Goal: Task Accomplishment & Management: Use online tool/utility

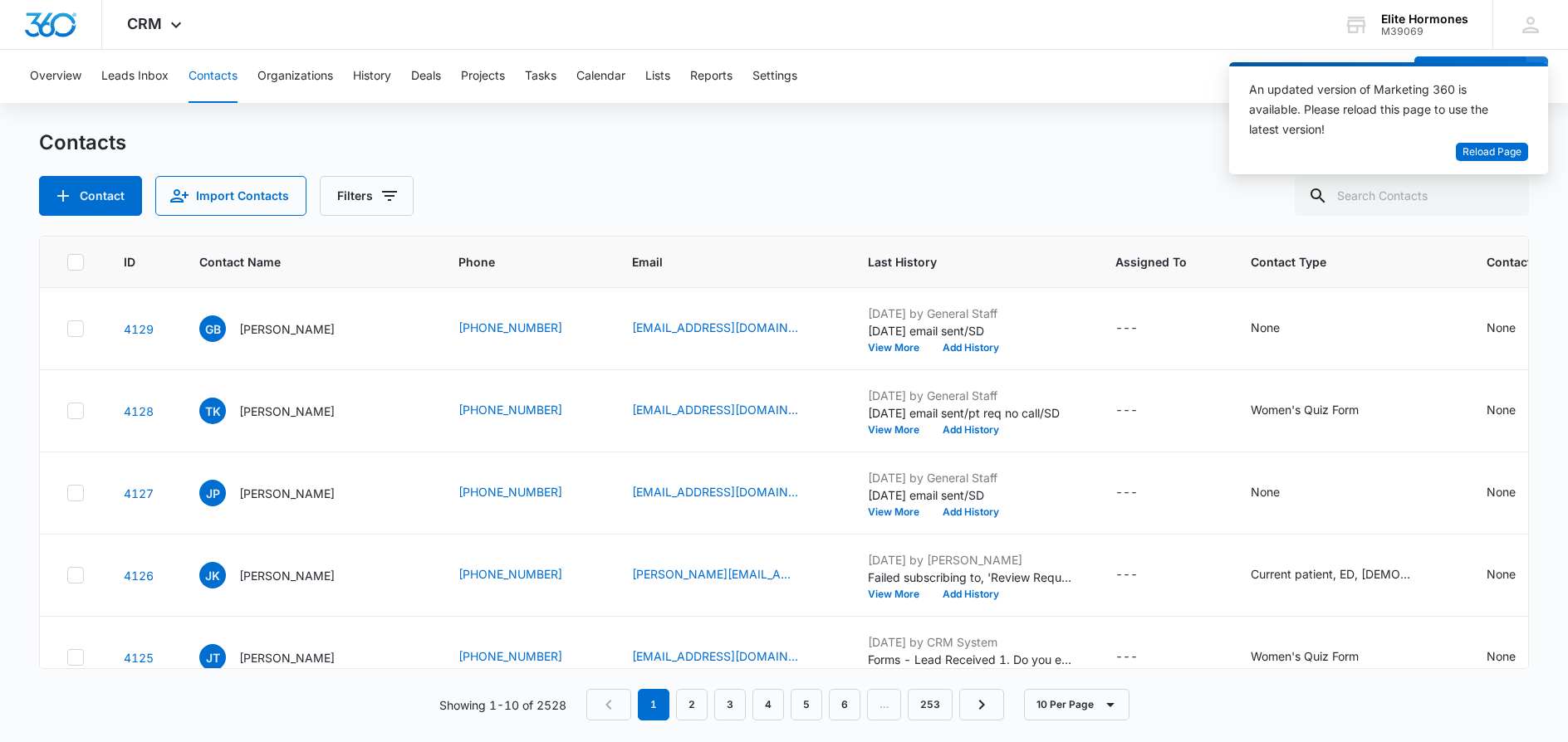
scroll to position [24, 0]
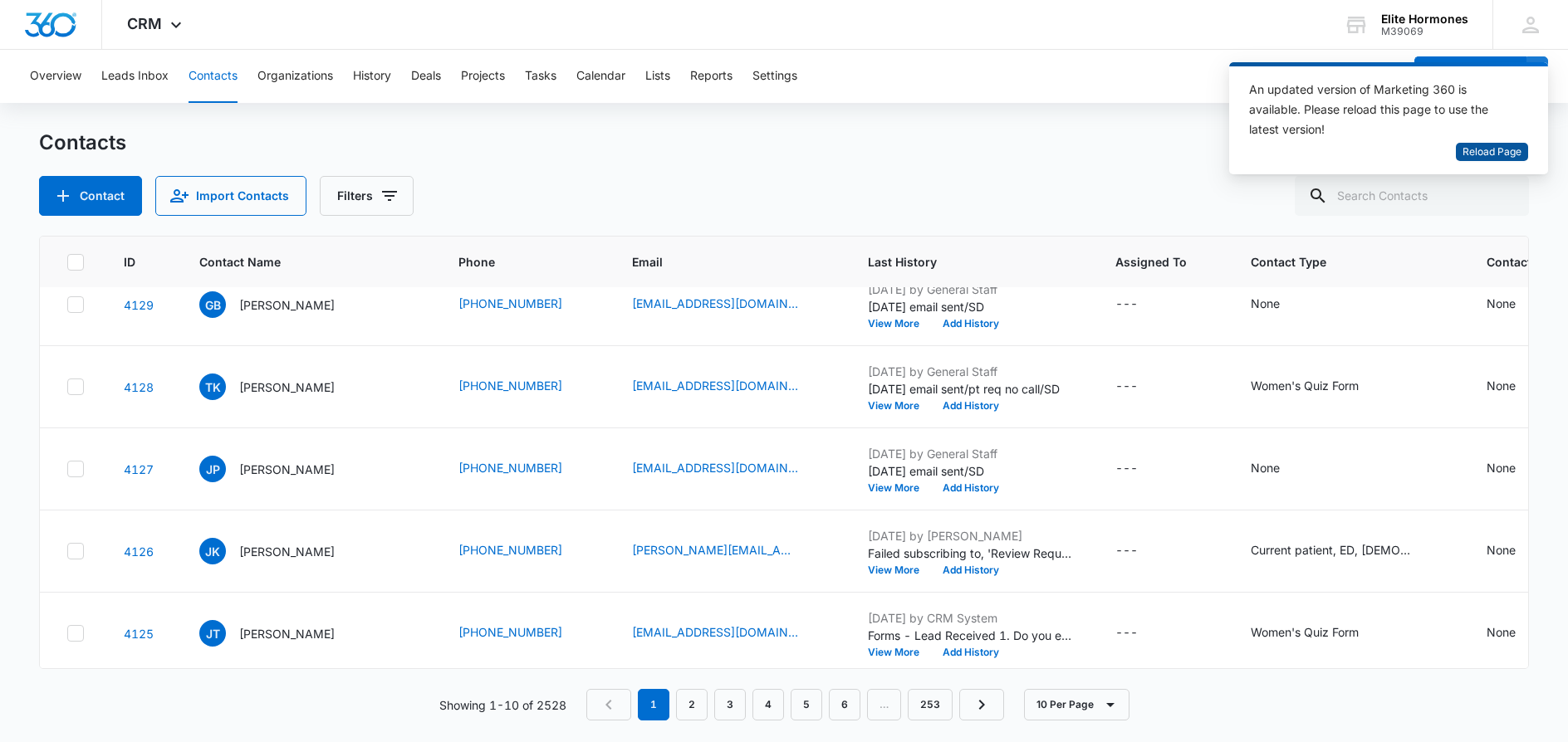
drag, startPoint x: 1485, startPoint y: 152, endPoint x: 1474, endPoint y: 161, distance: 14.2
click at [1485, 152] on span "Reload Page" at bounding box center [1491, 152] width 59 height 16
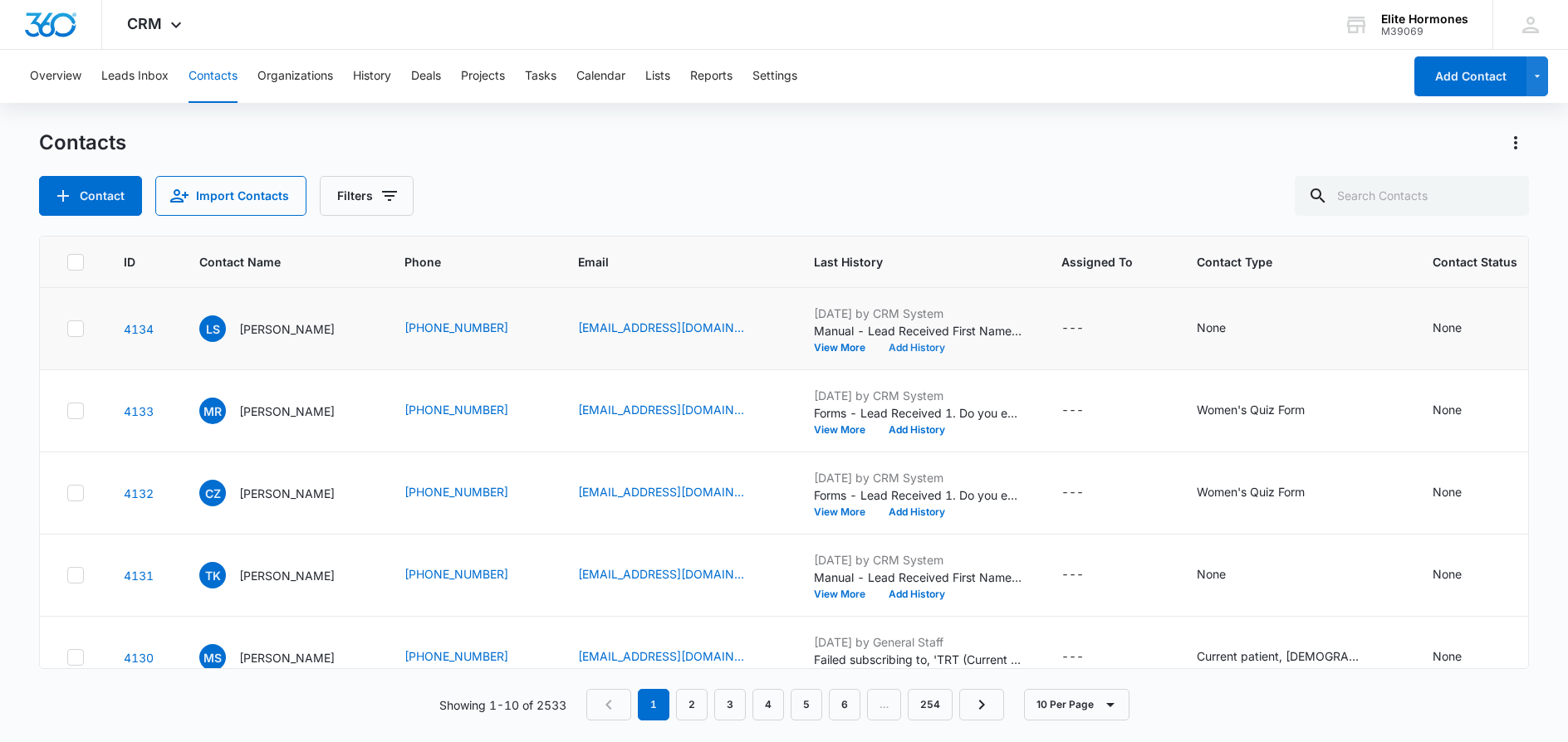
click at [901, 344] on button "Add History" at bounding box center [917, 347] width 80 height 10
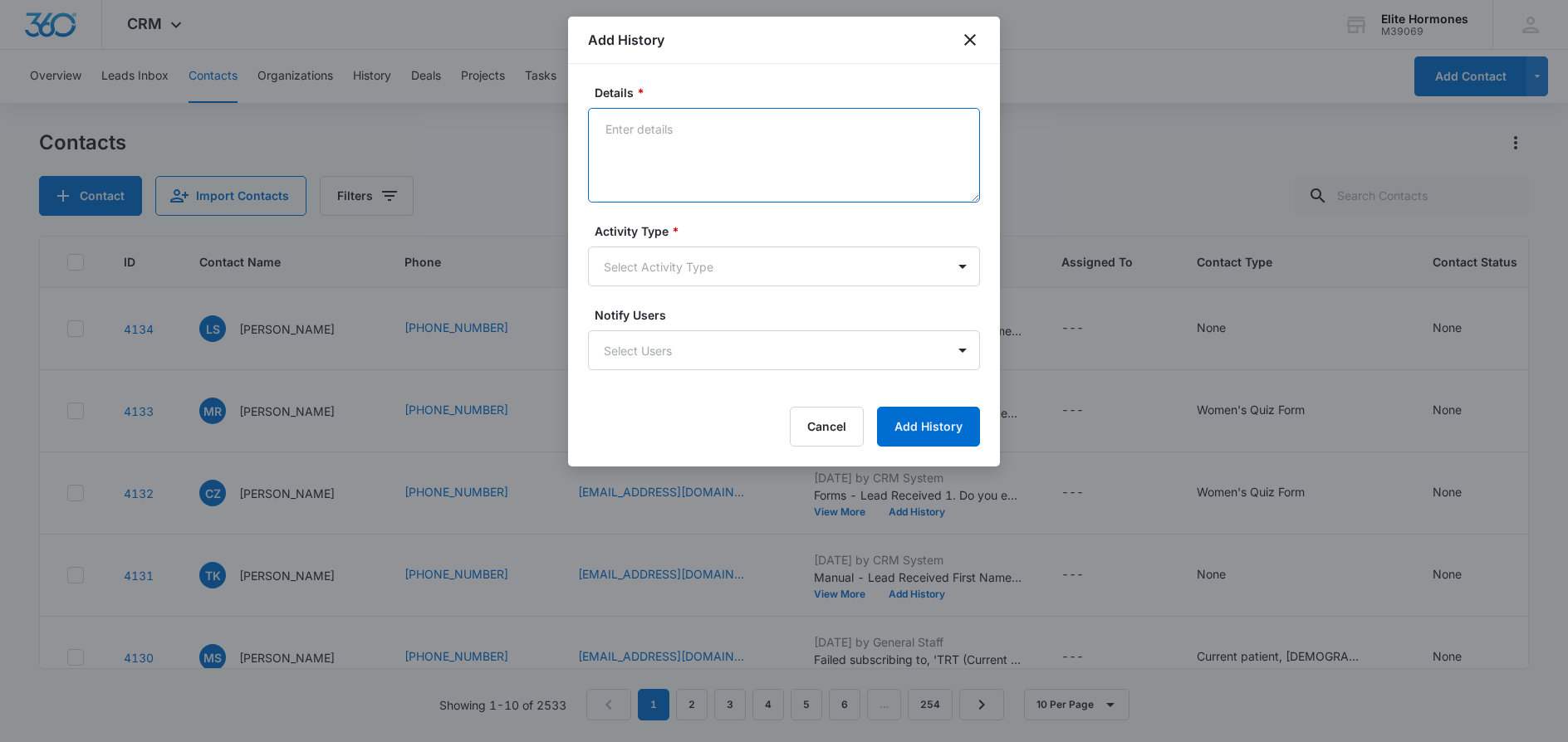
click at [623, 157] on textarea "Details *" at bounding box center [784, 155] width 392 height 95
type textarea "9/5/25 email sent/SD"
click at [777, 274] on body "CRM Apps Reputation Websites Forms CRM Email Social Content Ads Intelligence Fi…" at bounding box center [784, 371] width 1568 height 742
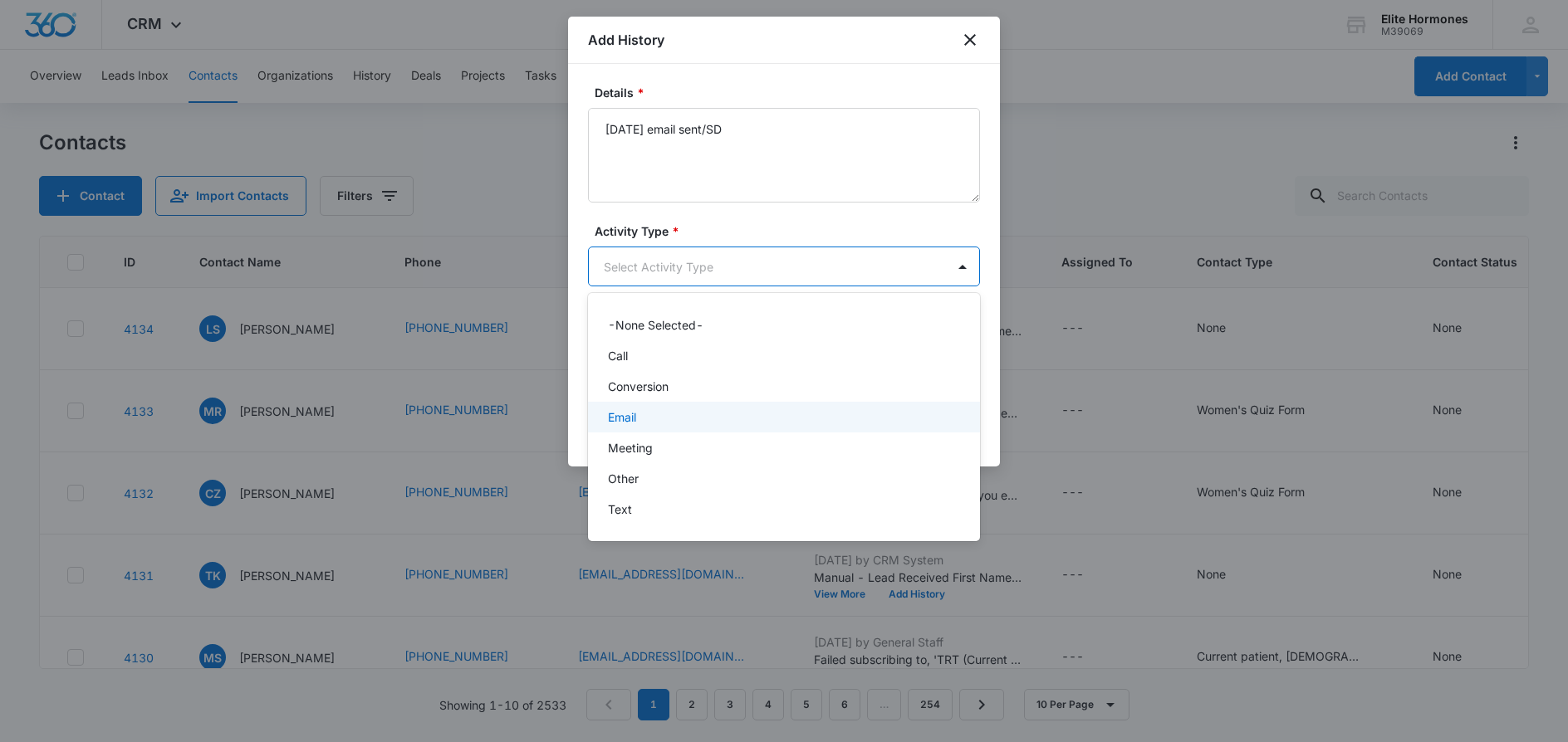
click at [775, 412] on div "Email" at bounding box center [782, 417] width 348 height 17
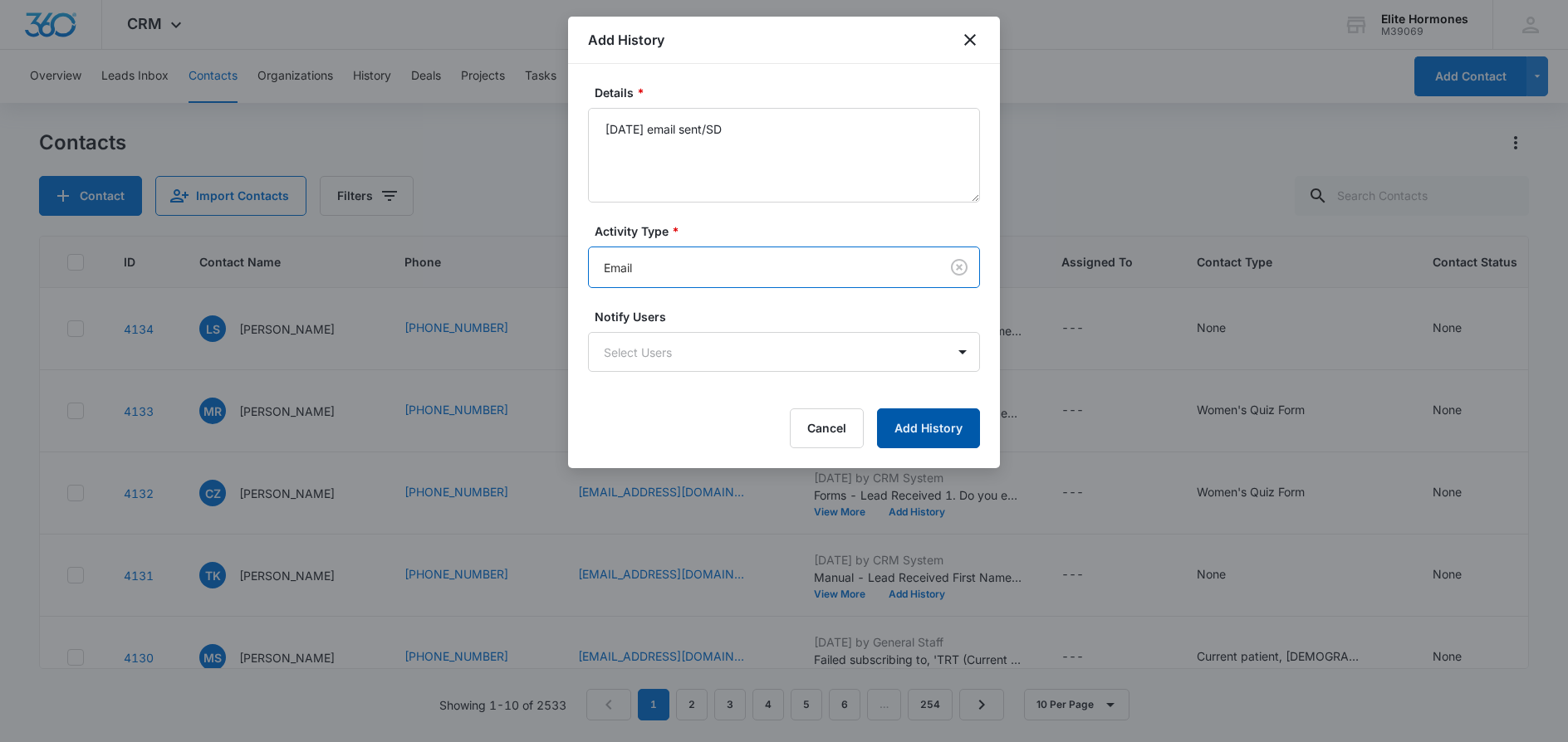
click at [935, 427] on button "Add History" at bounding box center [929, 428] width 103 height 40
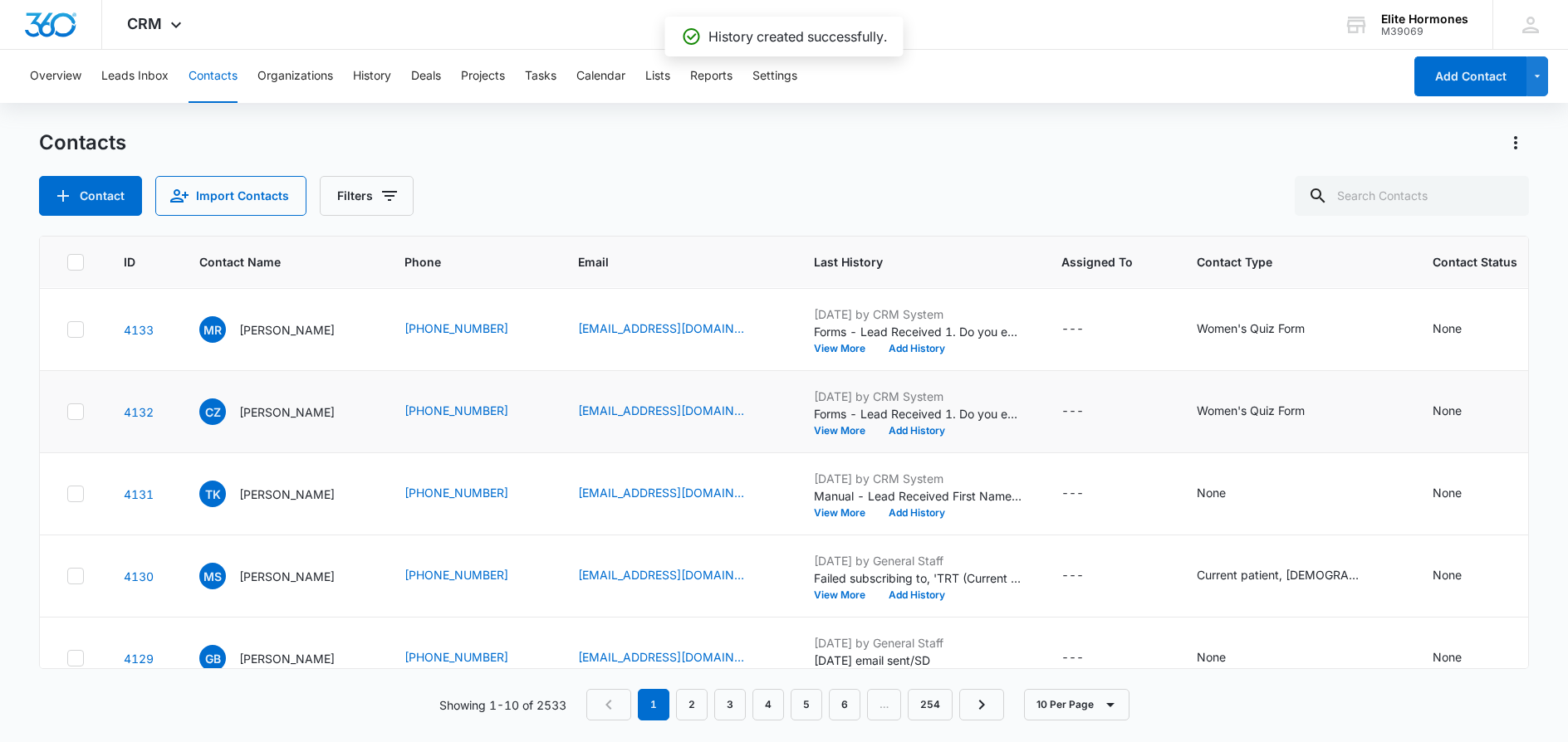
scroll to position [83, 0]
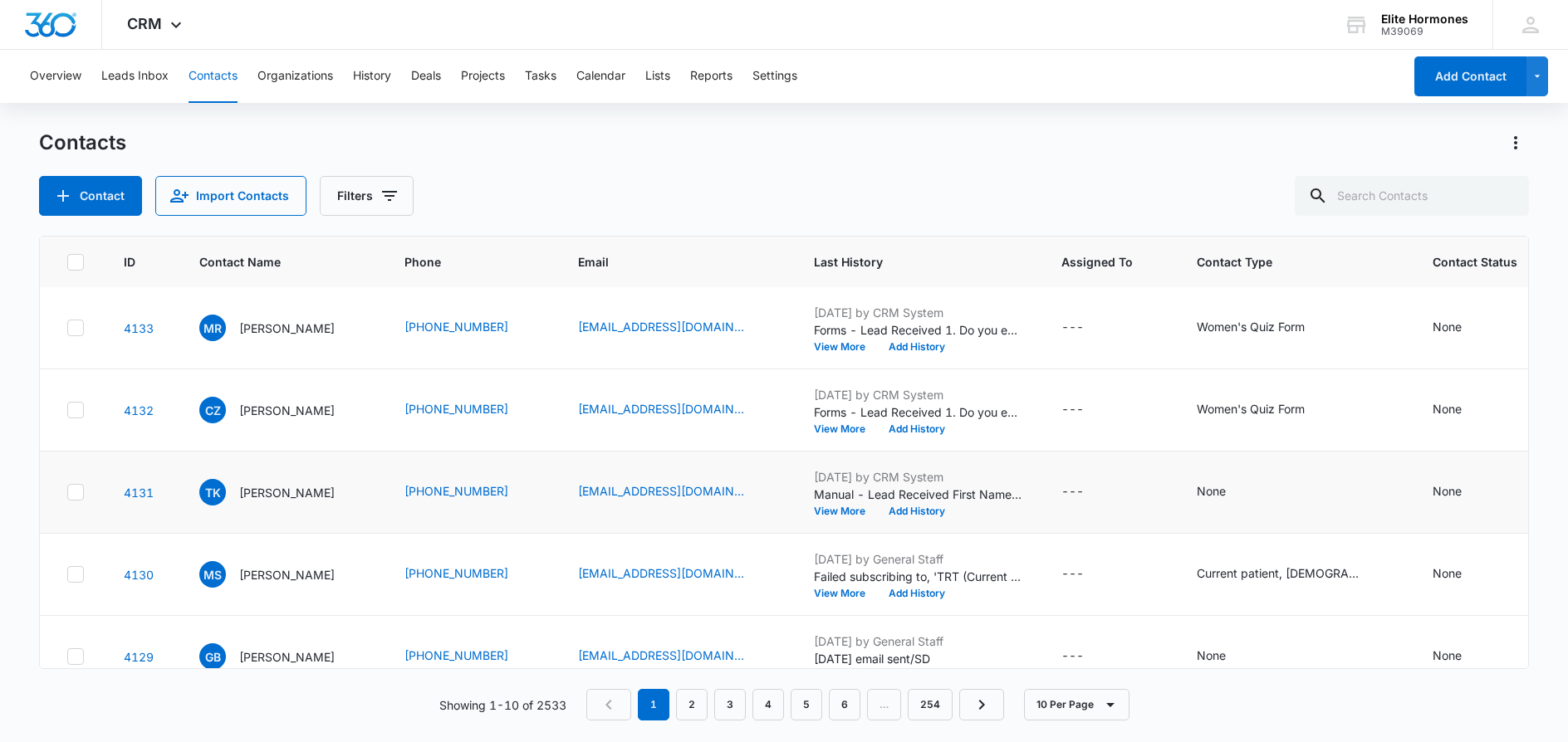
click at [909, 517] on td "Sep 4, 2025 by CRM System Manual - Lead Received First Name: Traci Last Name: K…" at bounding box center [917, 493] width 247 height 82
click at [909, 510] on button "Add History" at bounding box center [917, 511] width 80 height 10
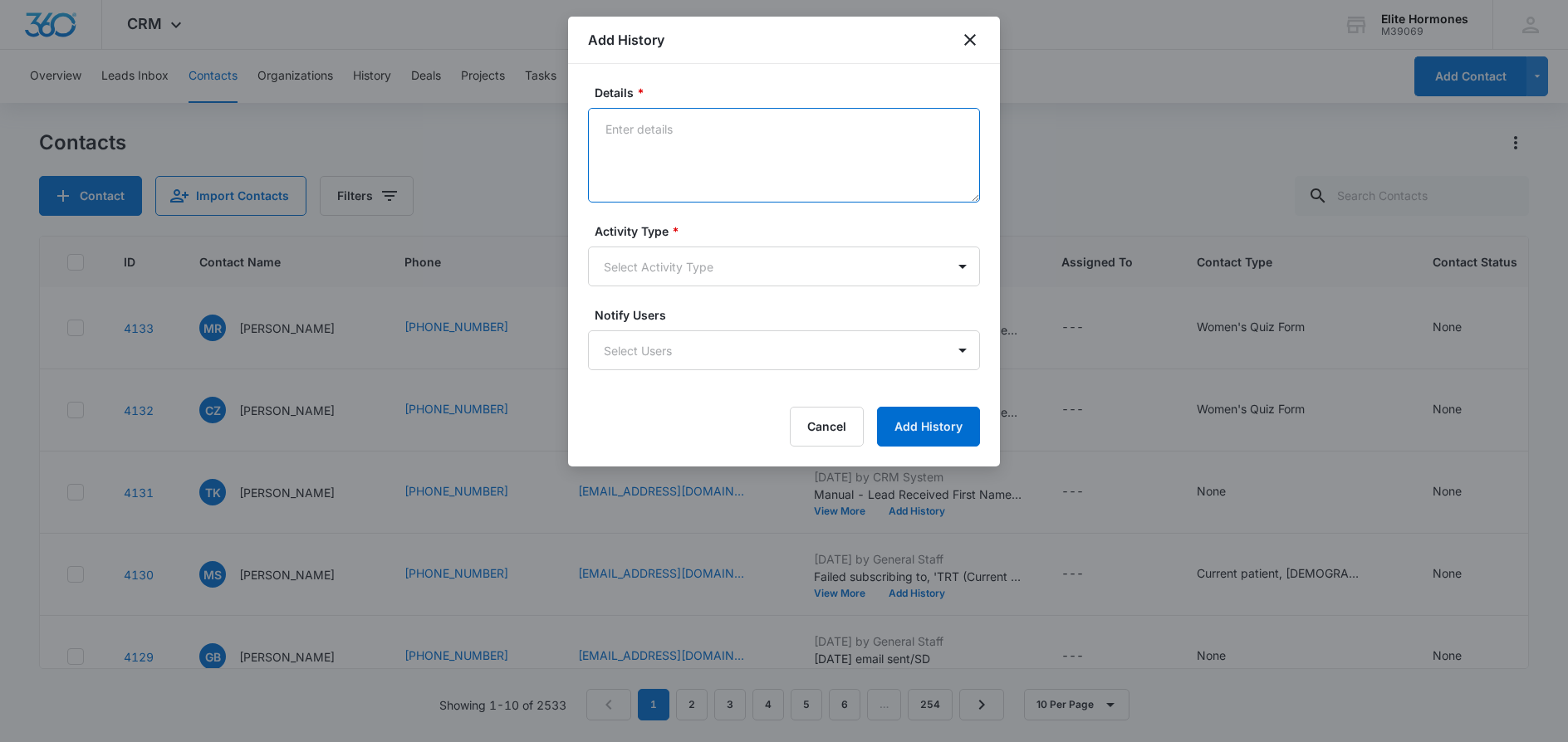
click at [732, 154] on textarea "Details *" at bounding box center [784, 155] width 392 height 95
type textarea "9/5/25 email sent/SD"
click at [822, 258] on body "CRM Apps Reputation Websites Forms CRM Email Social Content Ads Intelligence Fi…" at bounding box center [784, 371] width 1568 height 742
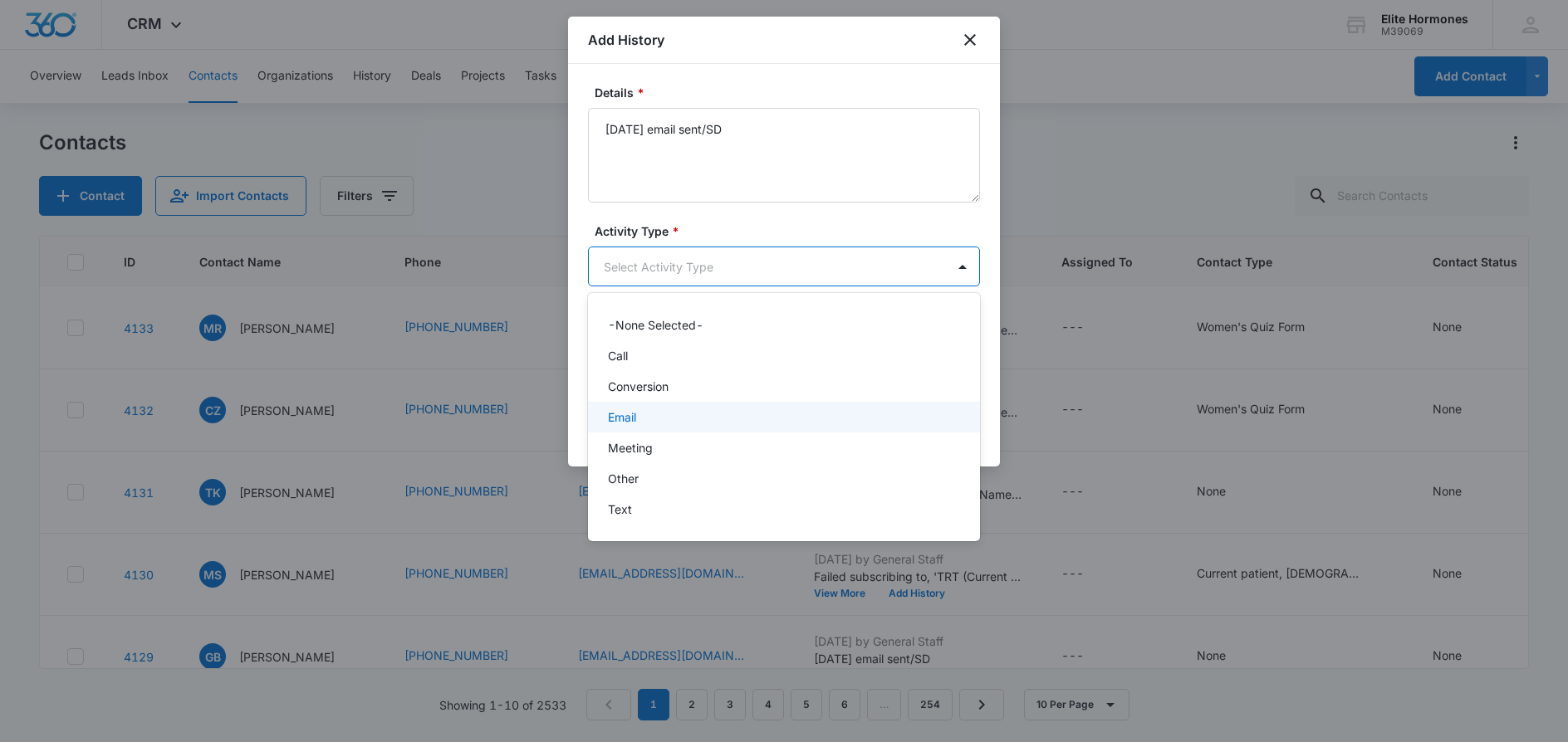
click at [811, 404] on div "Email" at bounding box center [784, 417] width 392 height 31
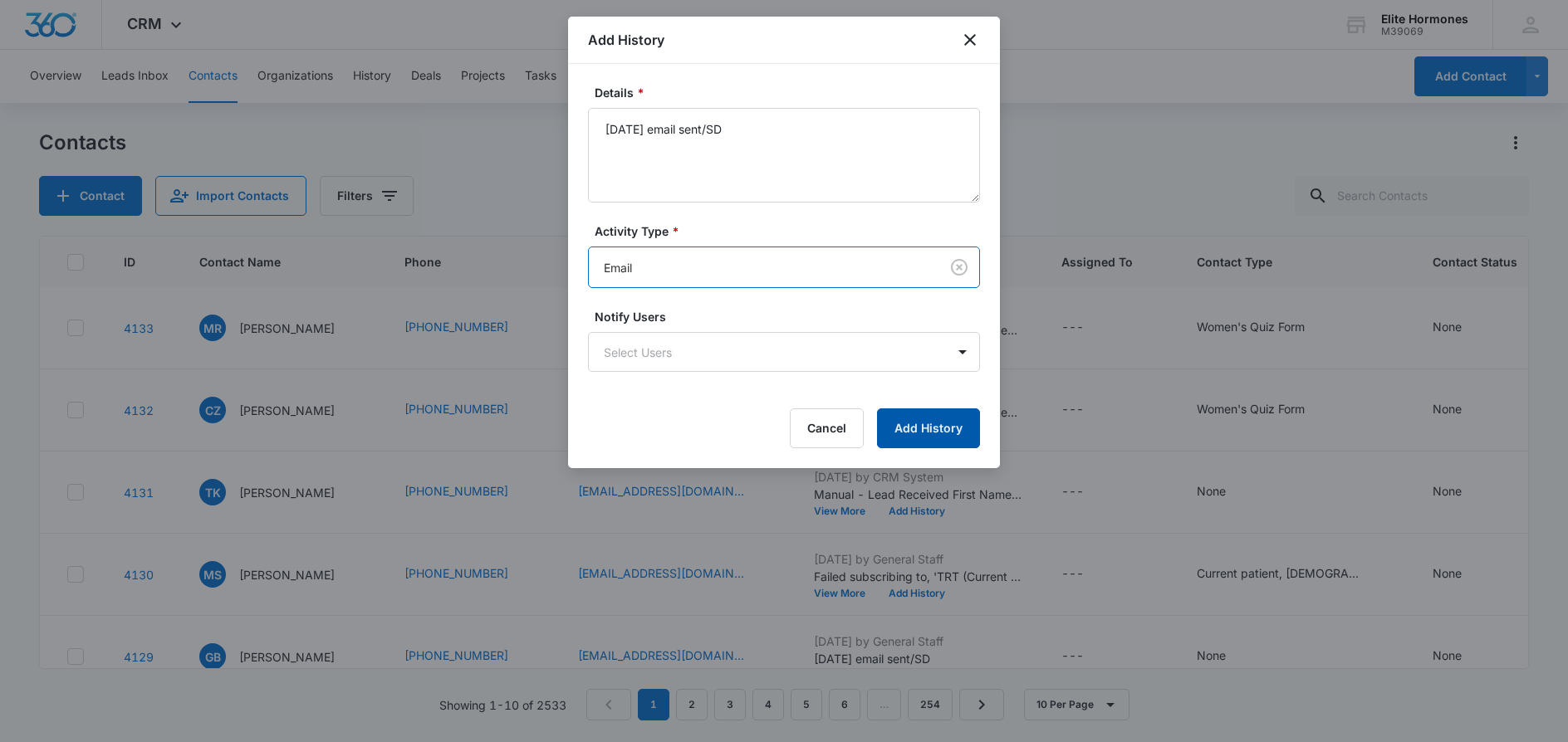
click at [925, 436] on button "Add History" at bounding box center [929, 428] width 103 height 40
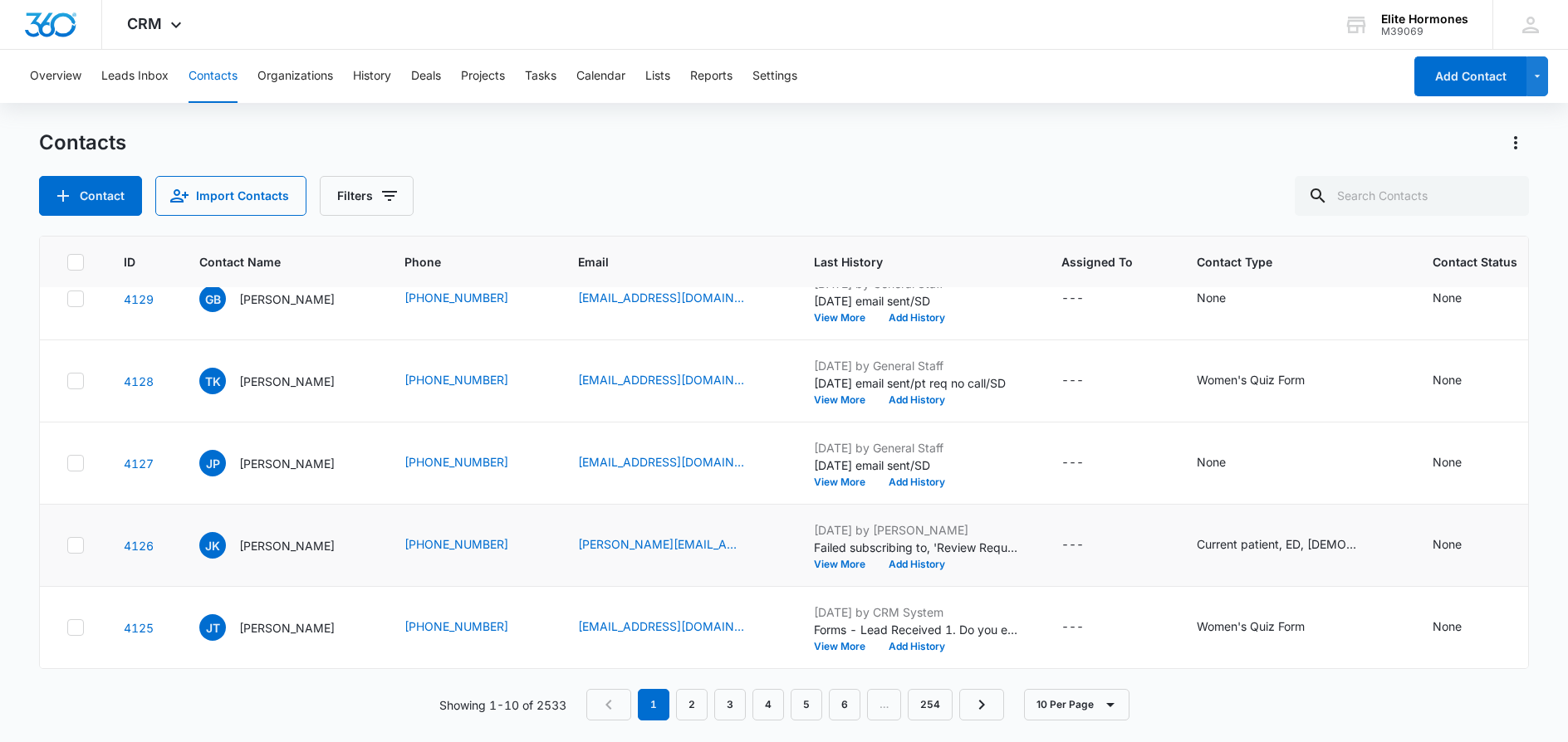
scroll to position [453, 0]
click at [918, 642] on button "Add History" at bounding box center [917, 647] width 80 height 10
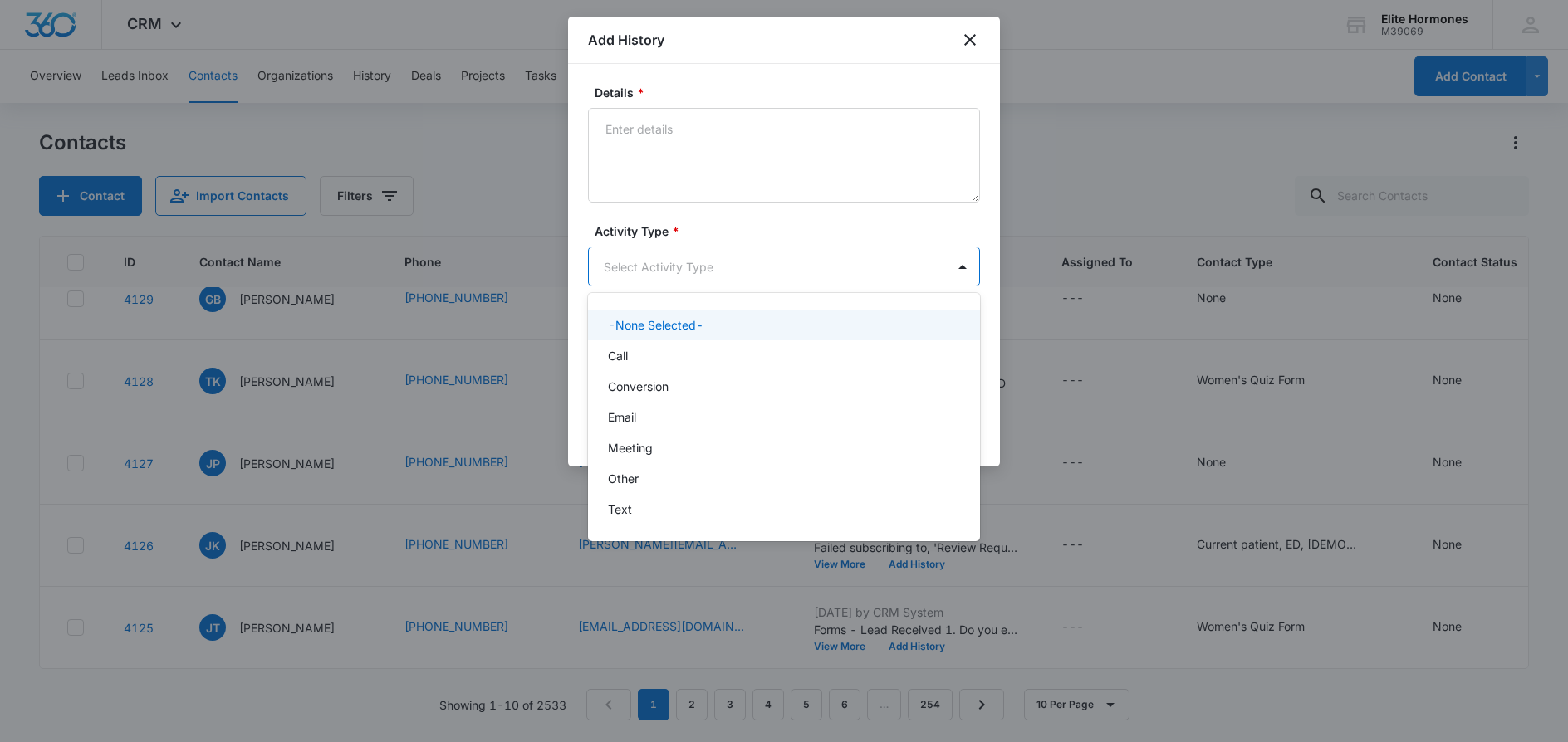
click at [877, 278] on body "CRM Apps Reputation Websites Forms CRM Email Social Content Ads Intelligence Fi…" at bounding box center [784, 371] width 1568 height 742
click at [1055, 230] on div at bounding box center [784, 371] width 1568 height 742
